Goal: Feedback & Contribution: Contribute content

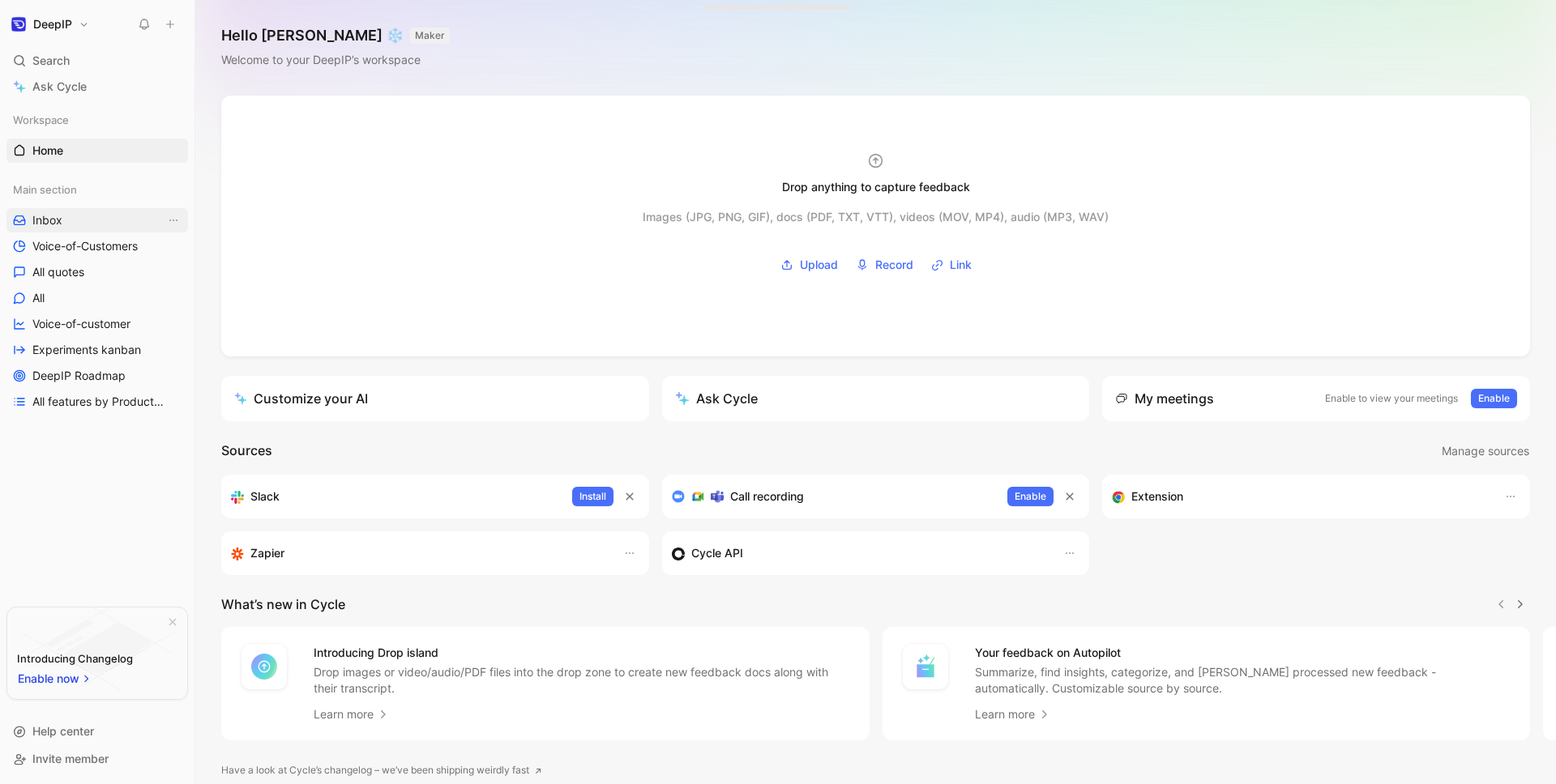
click at [60, 226] on span "Inbox" at bounding box center [47, 220] width 30 height 17
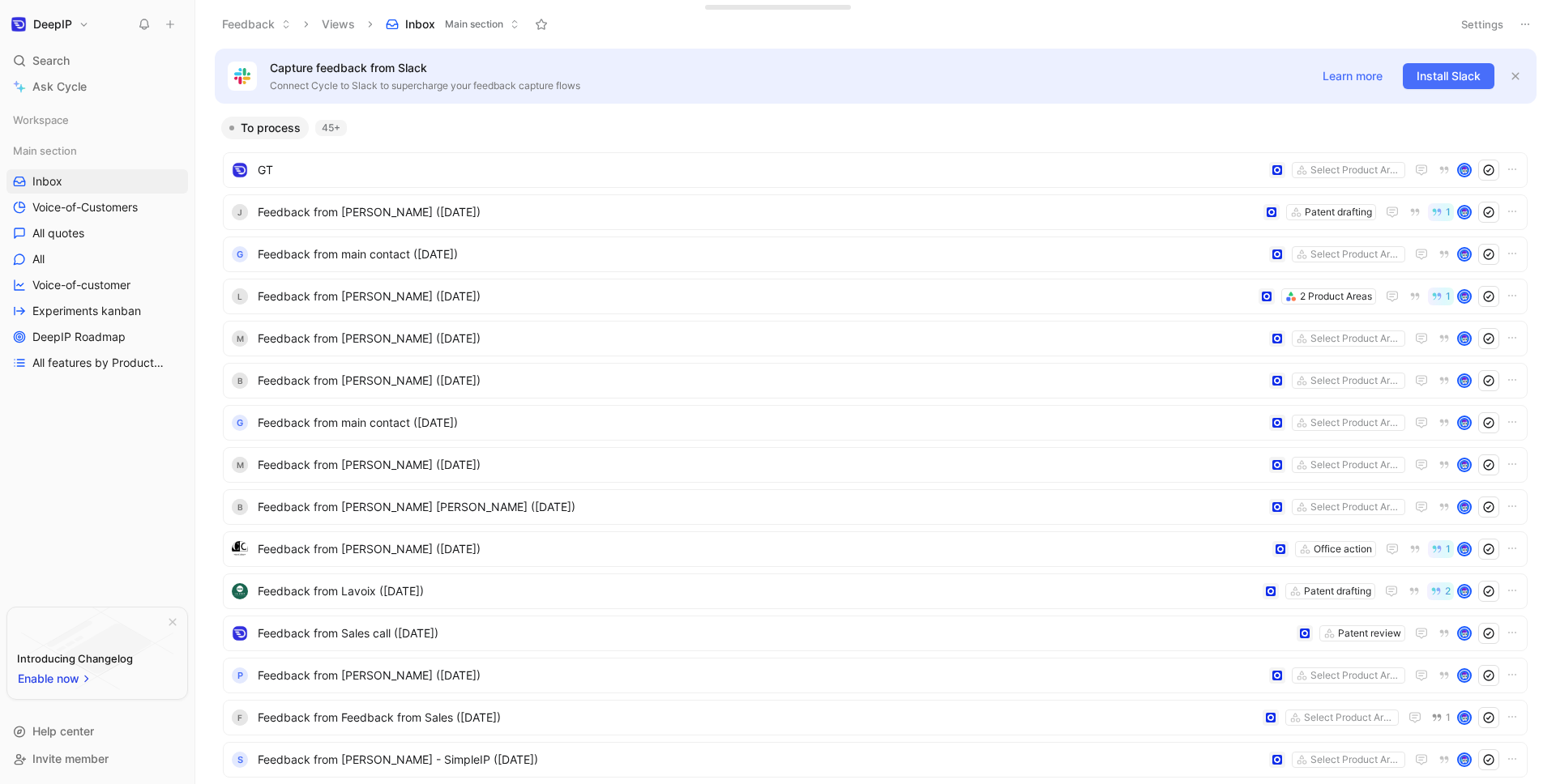
click at [171, 25] on icon at bounding box center [170, 24] width 11 height 11
click at [280, 30] on button "New feedback c" at bounding box center [278, 31] width 173 height 28
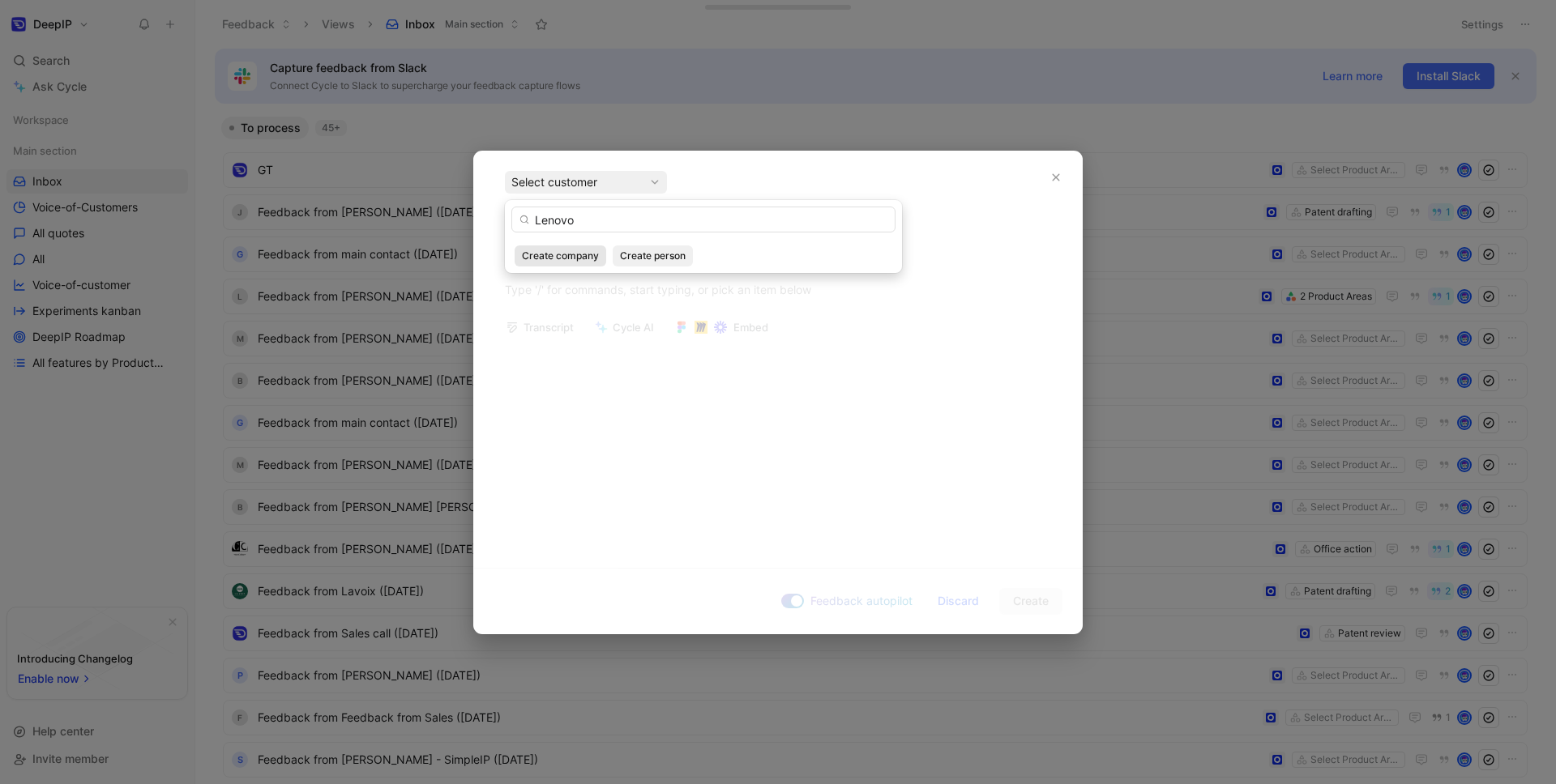
type input "Lenovo"
click at [605, 191] on div "Select customer" at bounding box center [585, 182] width 149 height 19
type input "Lenovo"
click at [575, 256] on span "Create company" at bounding box center [560, 256] width 77 height 17
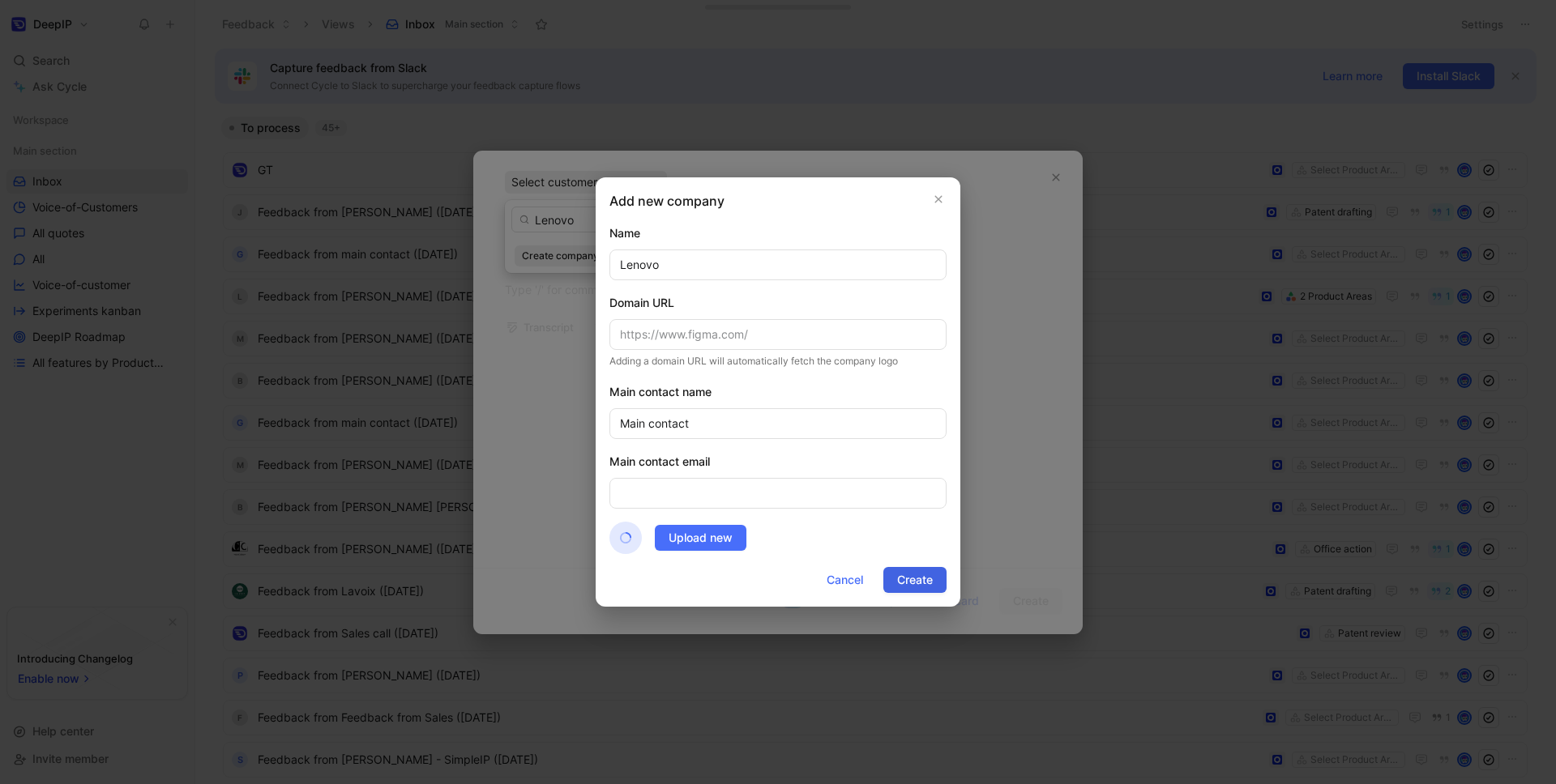
click at [909, 583] on span "Create" at bounding box center [915, 580] width 36 height 19
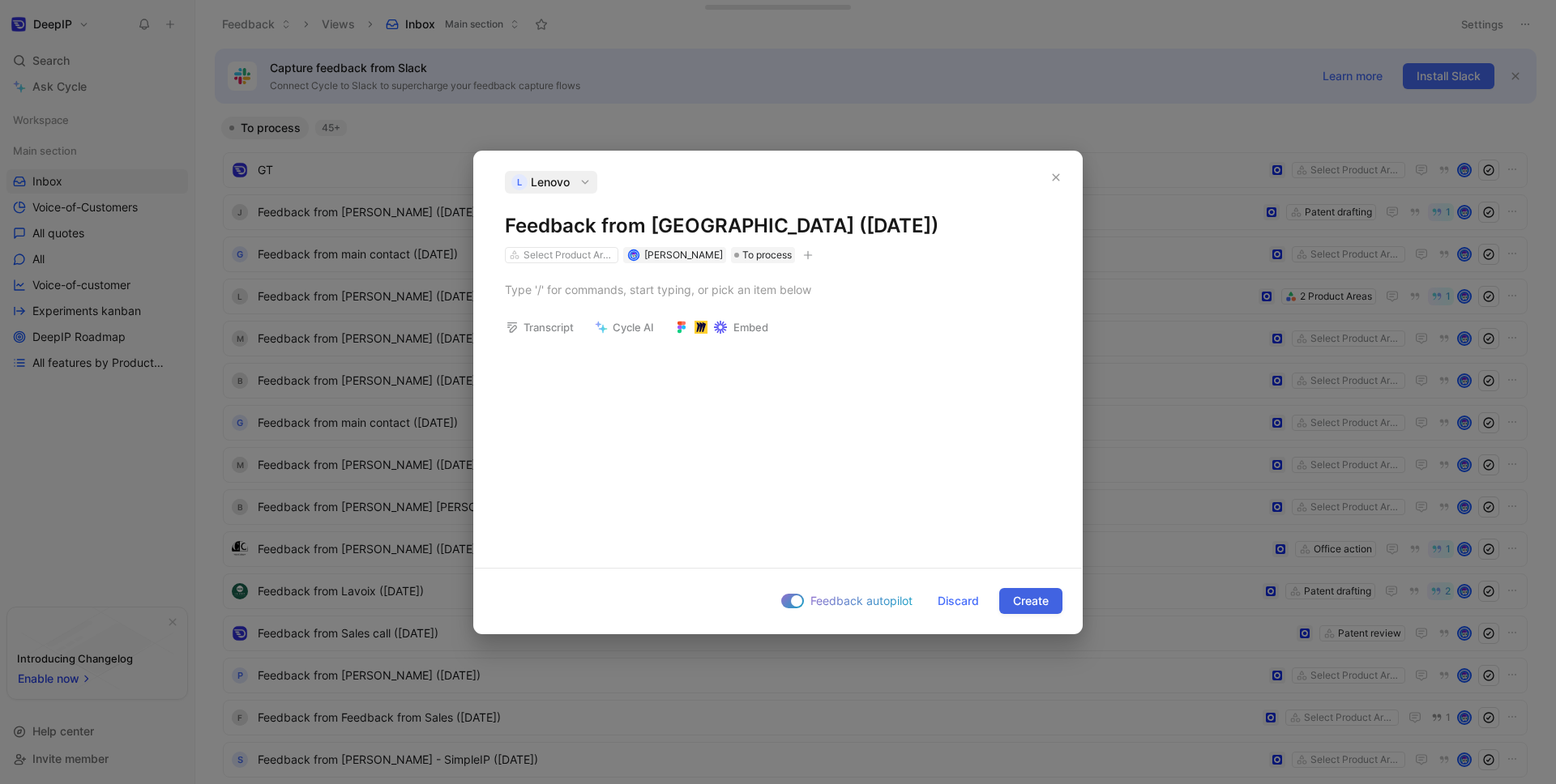
click at [1037, 604] on span "Create" at bounding box center [1031, 601] width 36 height 19
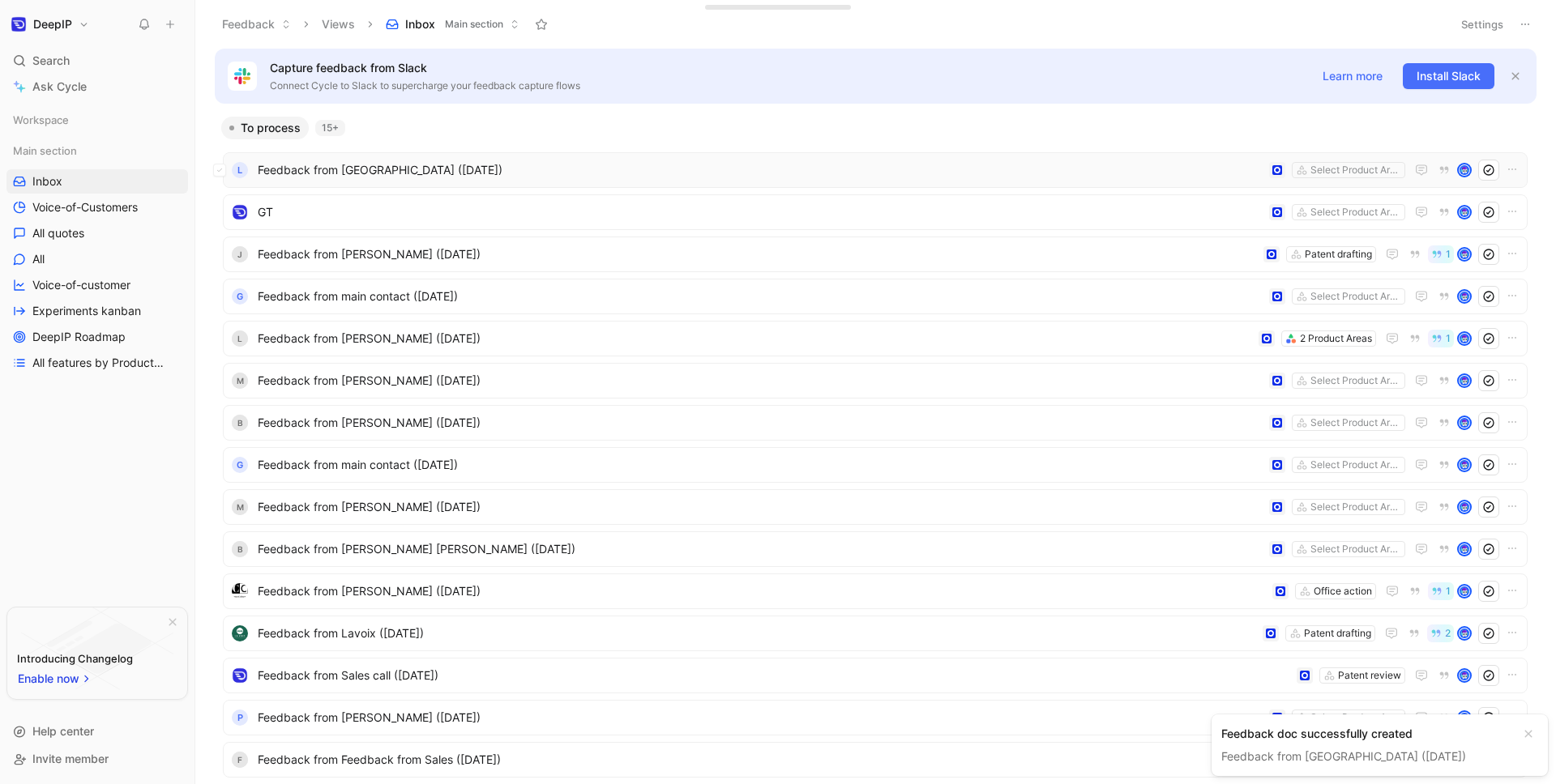
click at [426, 166] on span "Feedback from [GEOGRAPHIC_DATA] ([DATE])" at bounding box center [760, 170] width 1005 height 19
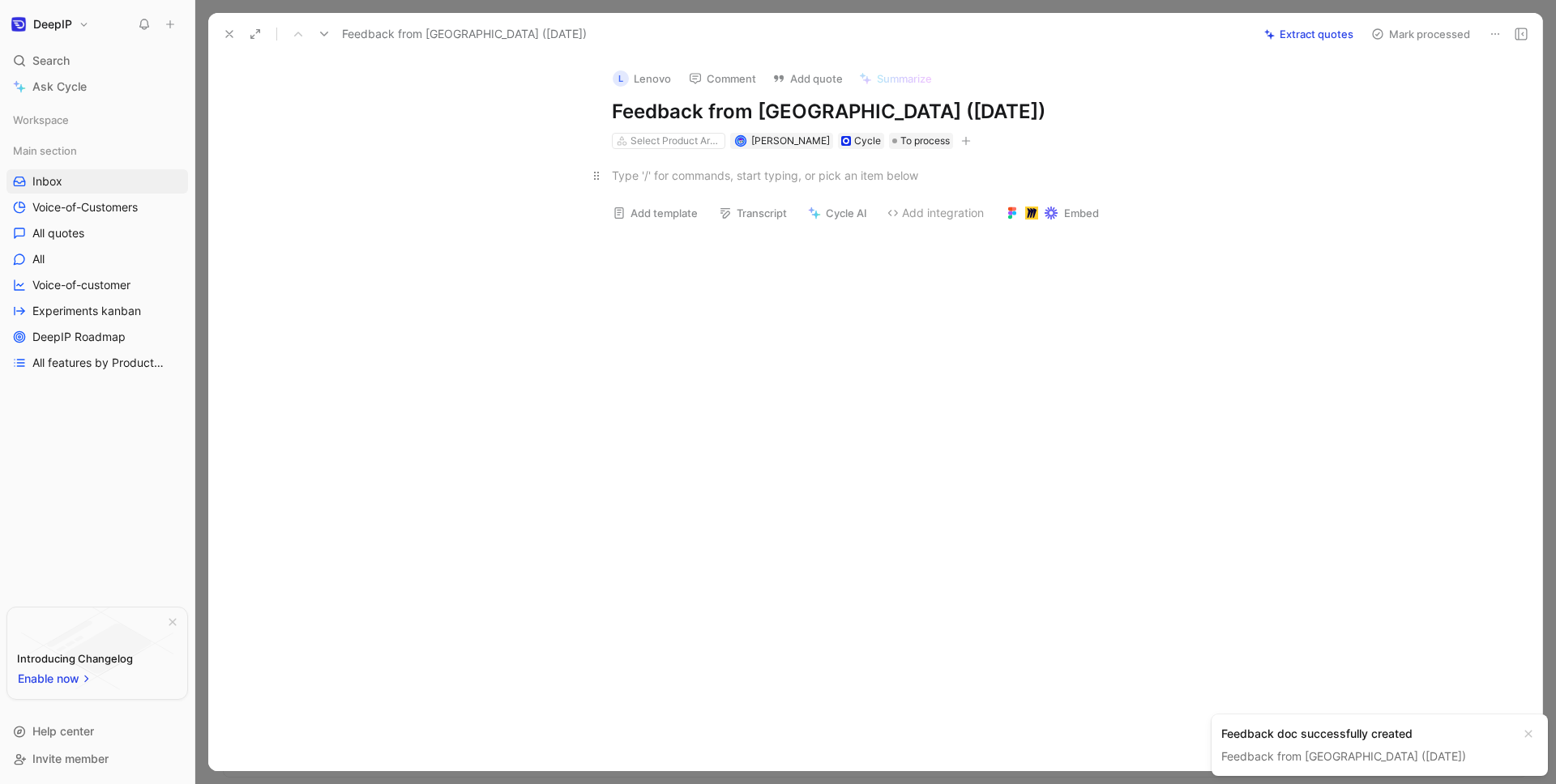
click at [618, 179] on div at bounding box center [892, 176] width 561 height 17
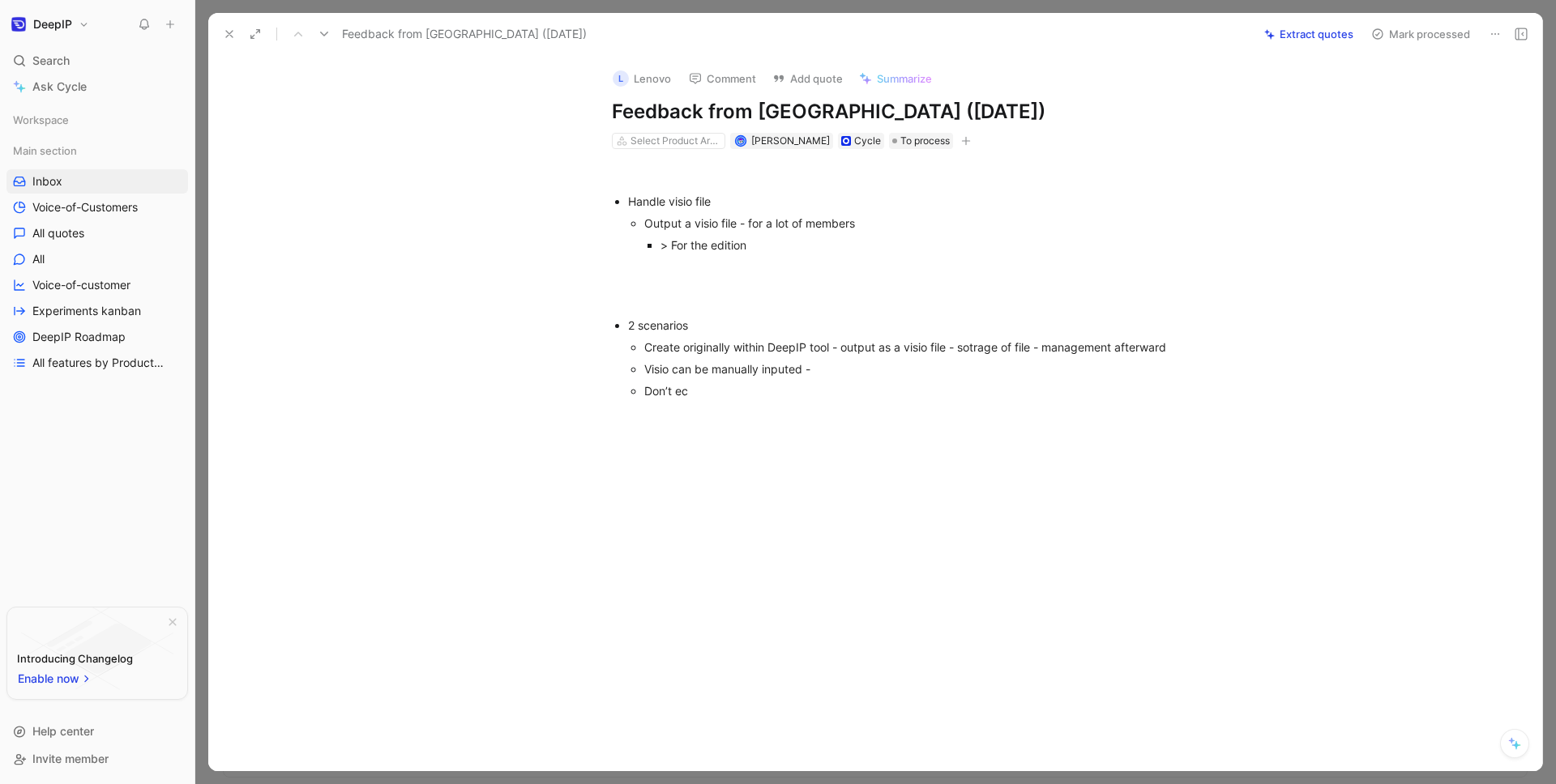
click at [681, 400] on div "Don’t ec" at bounding box center [909, 391] width 528 height 17
click at [677, 400] on div "Don’t ec" at bounding box center [909, 391] width 528 height 17
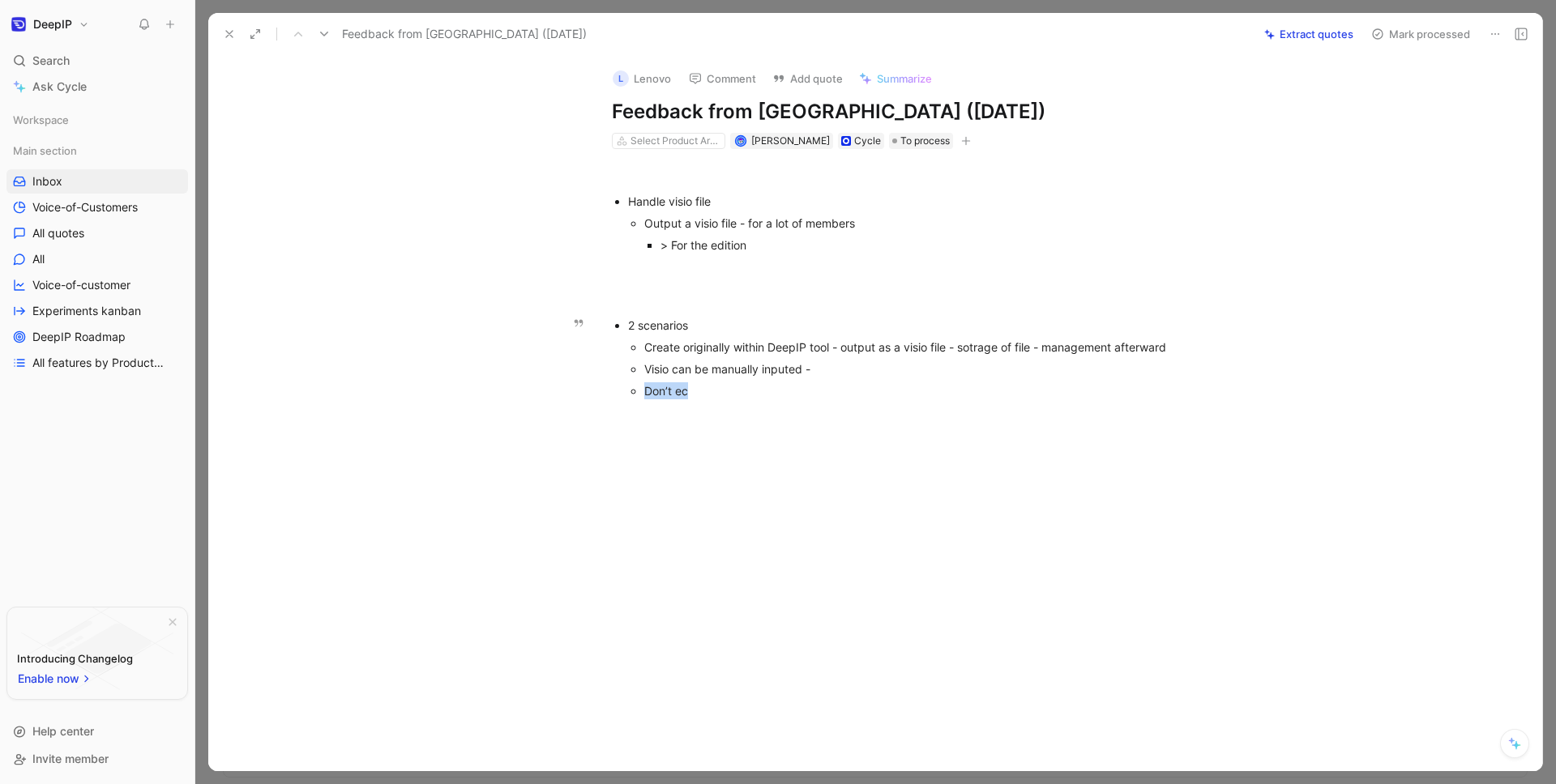
click at [677, 400] on div "Don’t ec" at bounding box center [909, 391] width 528 height 17
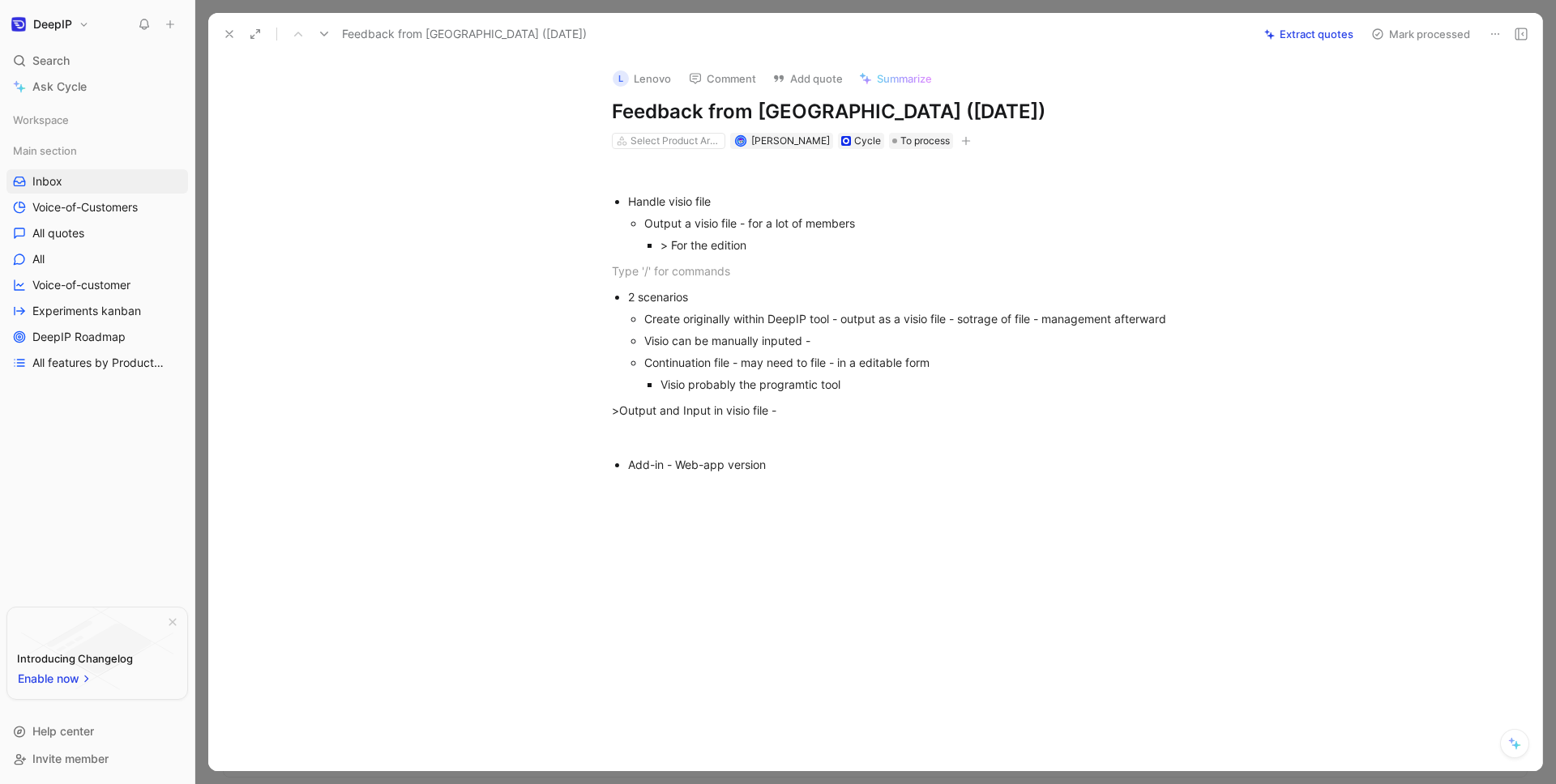
click at [836, 489] on div "Handle visio file Output a visio file - for a lot of members > For the edition …" at bounding box center [892, 319] width 1300 height 340
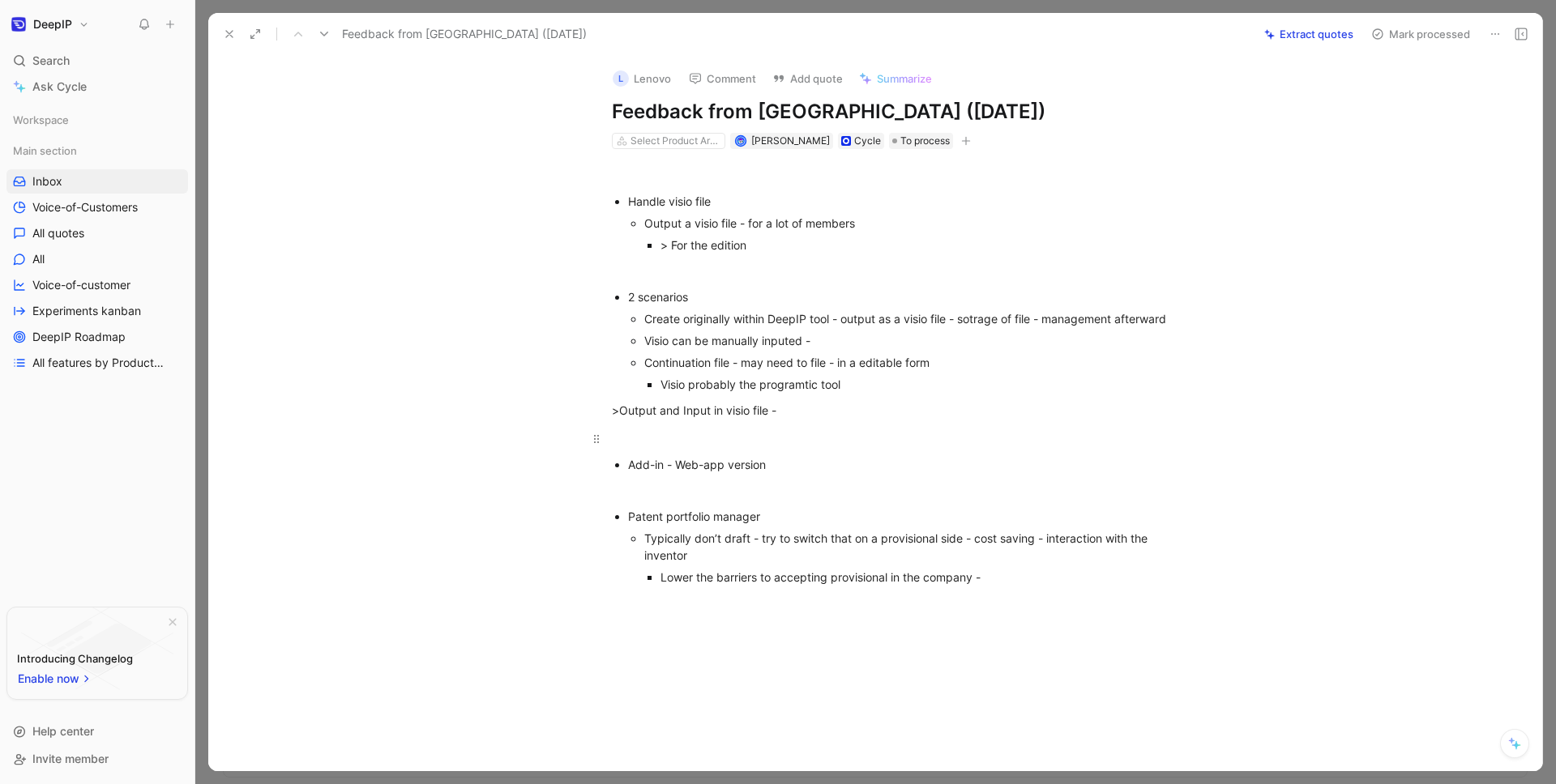
click at [754, 447] on div at bounding box center [892, 439] width 561 height 17
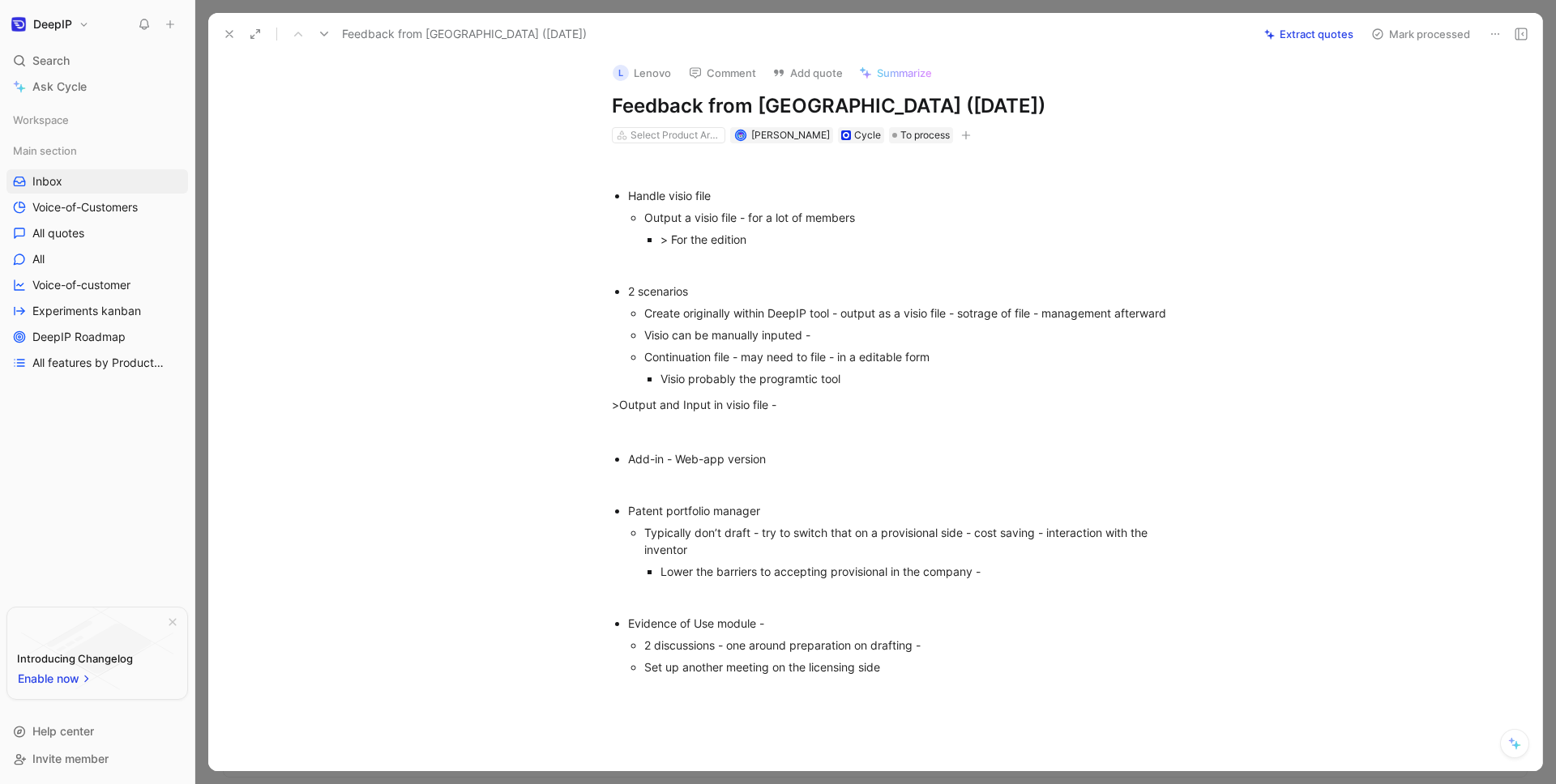
click at [665, 268] on div at bounding box center [892, 266] width 561 height 17
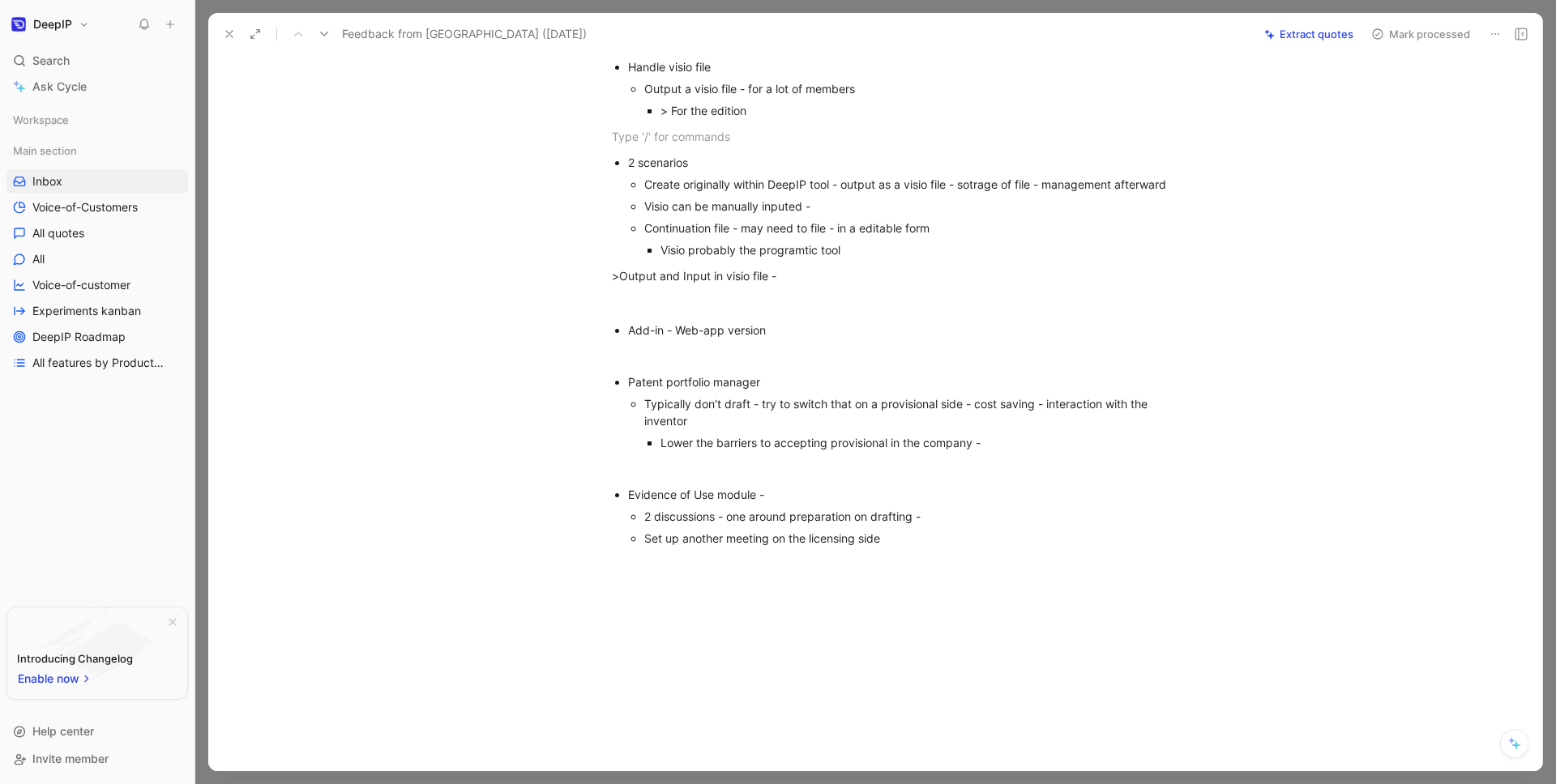
scroll to position [163, 0]
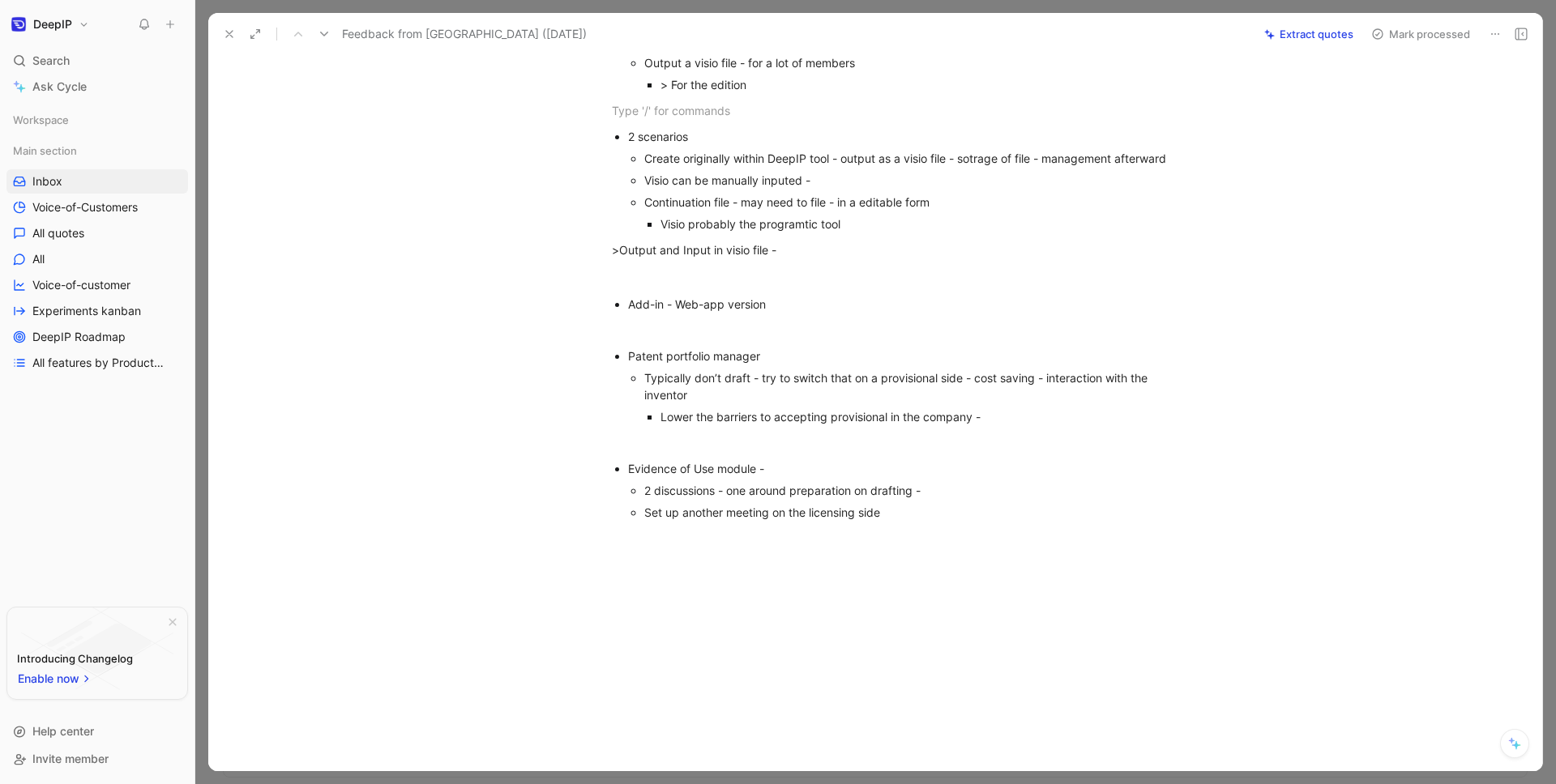
click at [979, 572] on div at bounding box center [892, 654] width 1300 height 235
